Goal: Transaction & Acquisition: Subscribe to service/newsletter

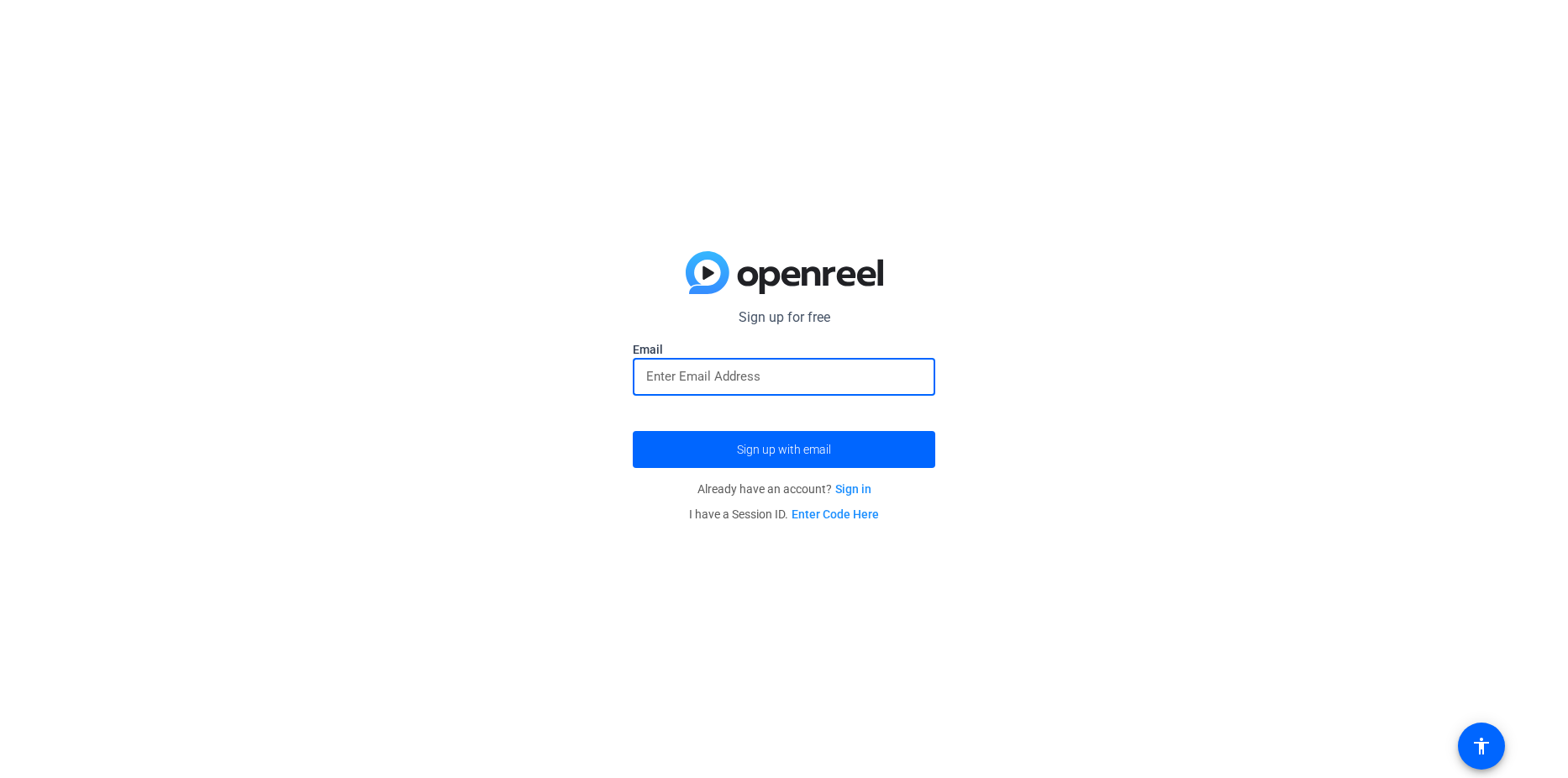
drag, startPoint x: 731, startPoint y: 383, endPoint x: 723, endPoint y: 373, distance: 12.8
click at [723, 373] on input "email" at bounding box center [784, 376] width 276 height 20
drag, startPoint x: 723, startPoint y: 370, endPoint x: 689, endPoint y: 386, distance: 37.6
click at [689, 384] on input "email" at bounding box center [784, 376] width 276 height 20
click at [747, 381] on input "email" at bounding box center [784, 376] width 276 height 20
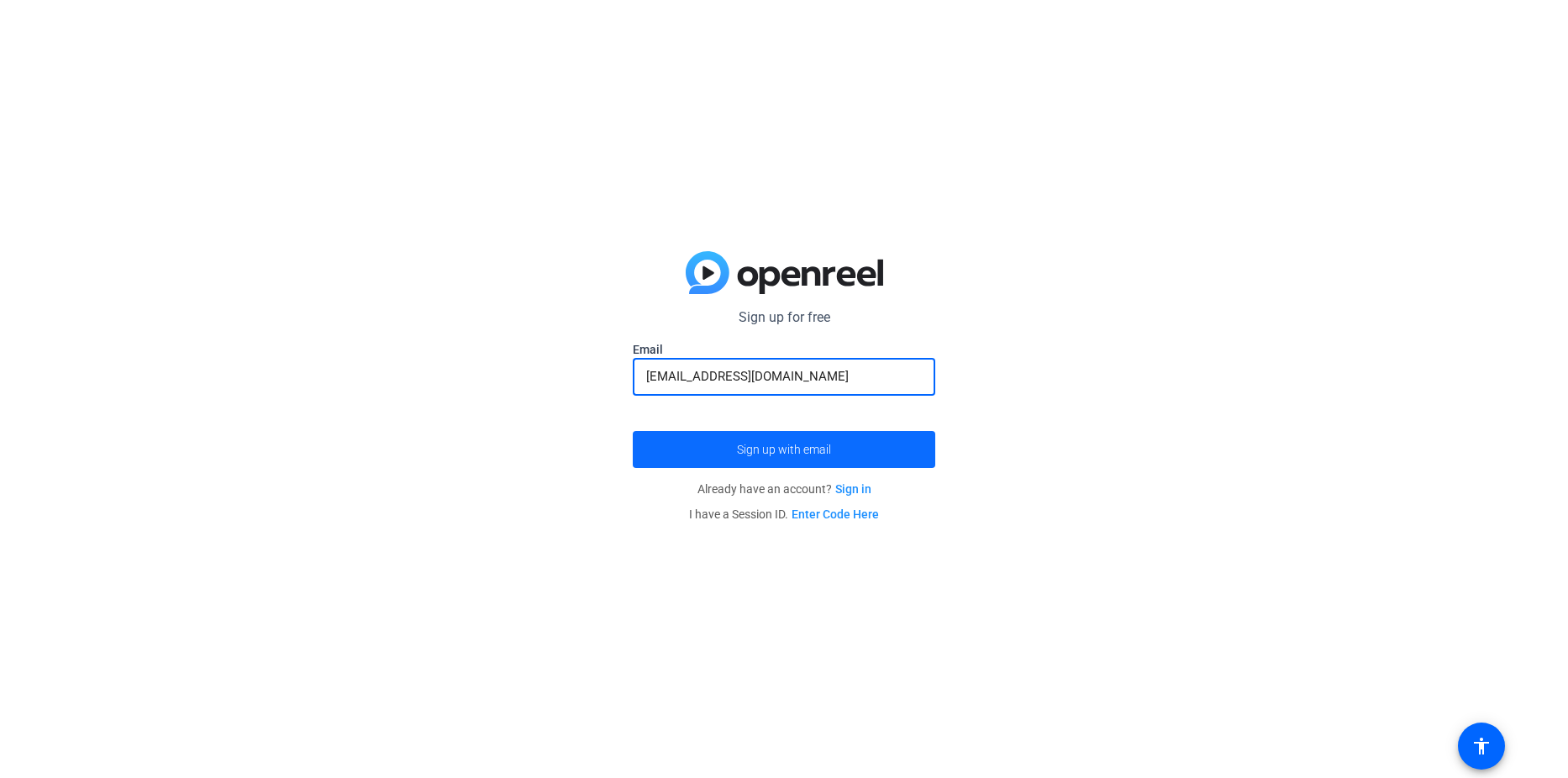
click at [784, 450] on span "Sign up with email" at bounding box center [784, 450] width 94 height 0
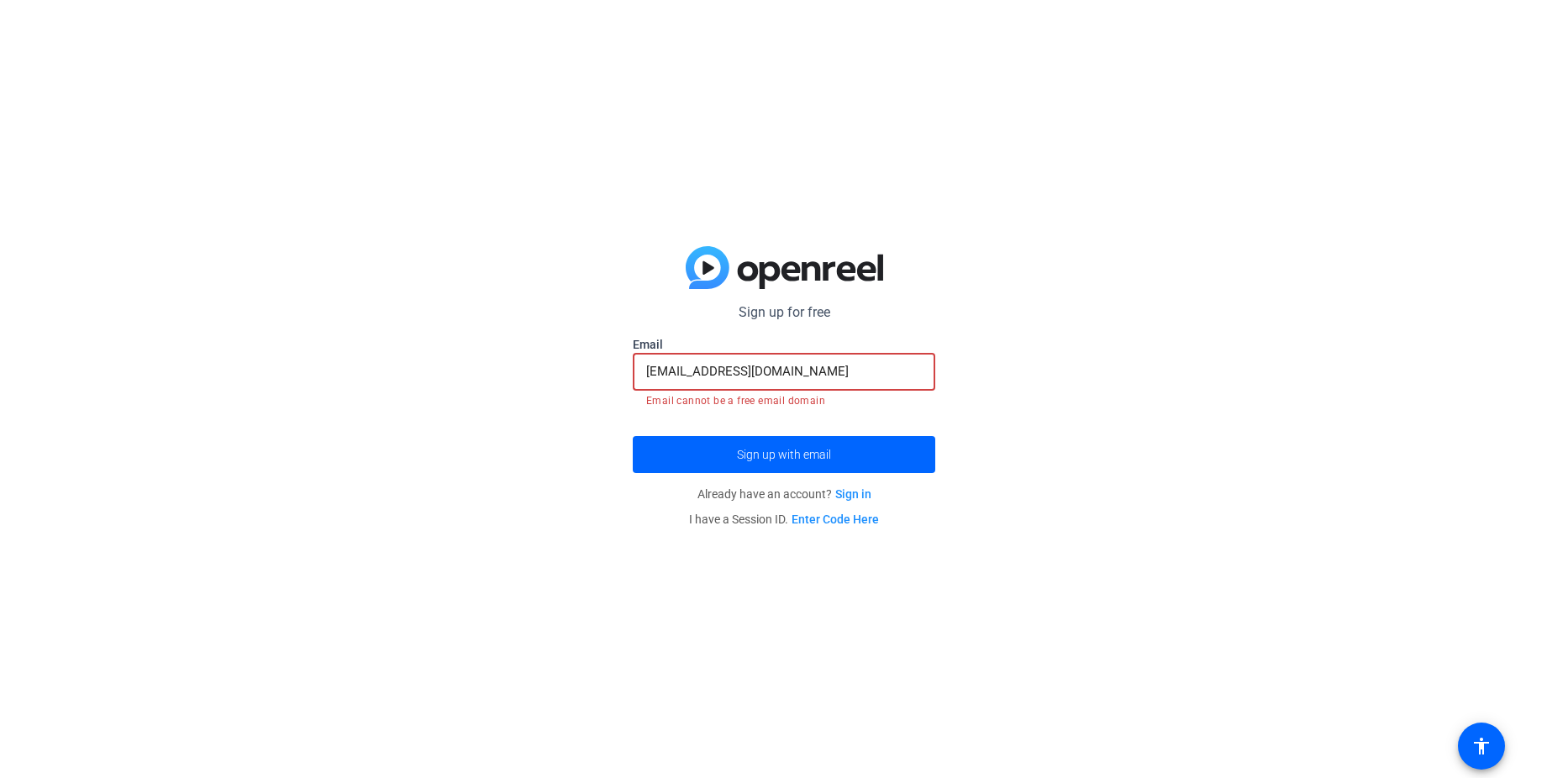
click at [710, 370] on input "[EMAIL_ADDRESS][DOMAIN_NAME]" at bounding box center [784, 371] width 276 height 20
click at [710, 371] on input "[EMAIL_ADDRESS][DOMAIN_NAME]" at bounding box center [784, 371] width 276 height 20
click at [711, 371] on input "[EMAIL_ADDRESS][DOMAIN_NAME]" at bounding box center [784, 371] width 276 height 20
drag, startPoint x: 738, startPoint y: 370, endPoint x: 725, endPoint y: 354, distance: 20.6
click at [714, 368] on input "[EMAIL_ADDRESS][DOMAIN_NAME]" at bounding box center [784, 371] width 276 height 20
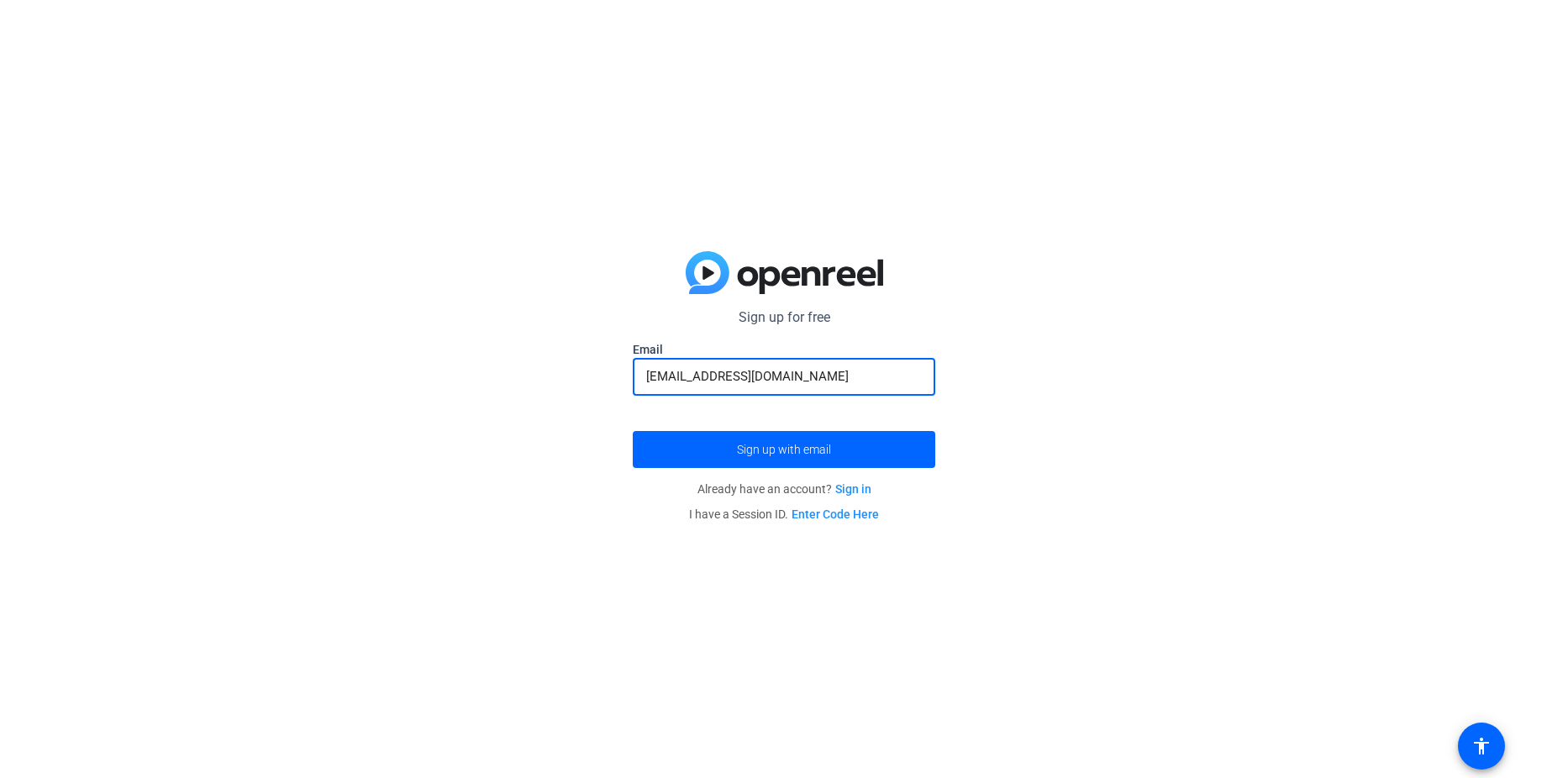
type input "[EMAIL_ADDRESS][DOMAIN_NAME]"
click at [763, 450] on span "Sign up with email" at bounding box center [784, 450] width 94 height 0
